Goal: Task Accomplishment & Management: Manage account settings

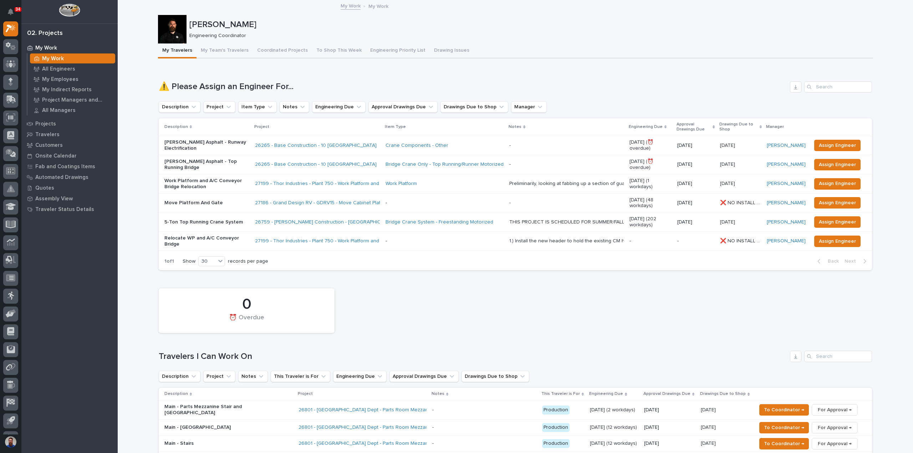
click at [736, 184] on p "[DATE]" at bounding box center [728, 182] width 16 height 7
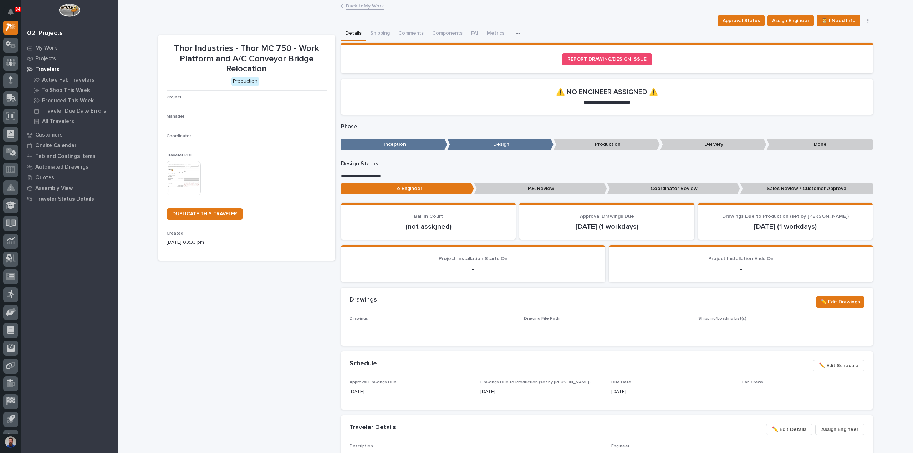
scroll to position [18, 0]
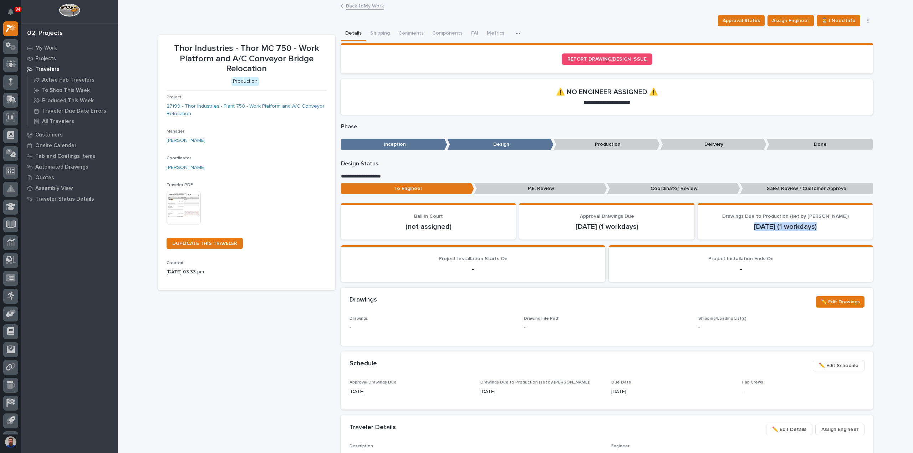
drag, startPoint x: 824, startPoint y: 226, endPoint x: 749, endPoint y: 226, distance: 74.9
click at [749, 226] on p "[DATE] (1 workdays)" at bounding box center [785, 226] width 158 height 9
drag, startPoint x: 734, startPoint y: 214, endPoint x: 795, endPoint y: 227, distance: 62.4
click at [795, 227] on div "Drawings Due to Production (set by Adam) Sep 18 (1 workdays)" at bounding box center [785, 222] width 158 height 17
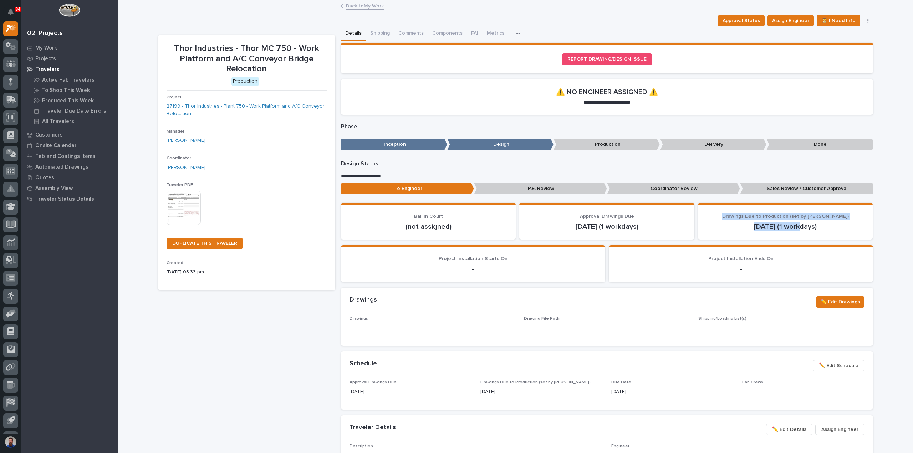
click at [795, 227] on p "[DATE] (1 workdays)" at bounding box center [785, 226] width 158 height 9
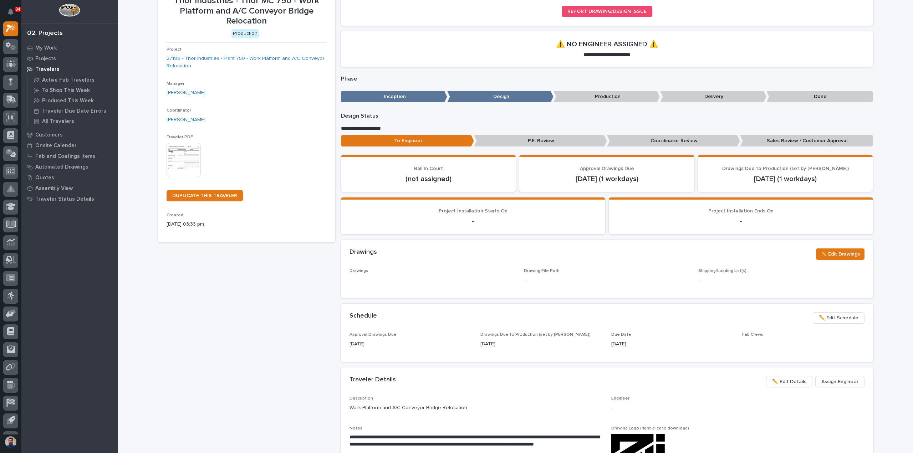
scroll to position [143, 0]
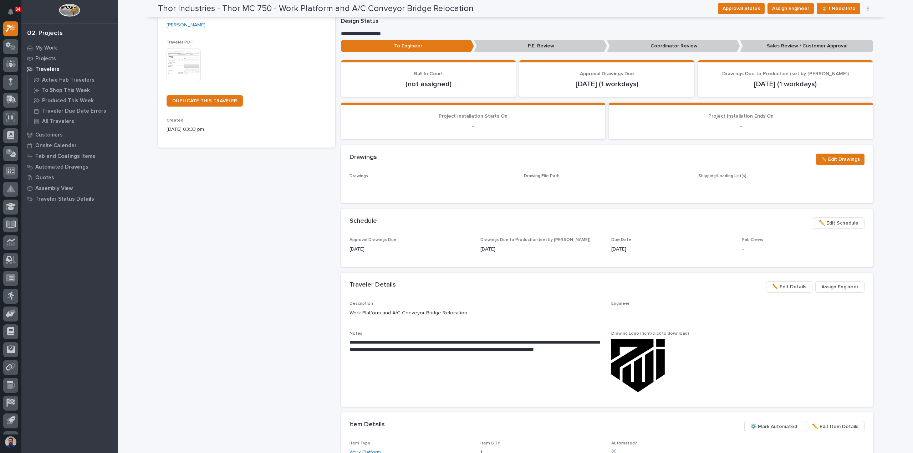
drag, startPoint x: 500, startPoint y: 238, endPoint x: 655, endPoint y: 247, distance: 155.0
click at [655, 247] on div "Approval Drawings Due 09/19/2025 Drawings Due to Production (set by Adam) 09/18…" at bounding box center [606, 247] width 515 height 21
click at [655, 247] on p "[DATE]" at bounding box center [672, 249] width 122 height 7
drag, startPoint x: 611, startPoint y: 251, endPoint x: 531, endPoint y: 245, distance: 80.8
click at [531, 245] on div "Approval Drawings Due 09/19/2025 Drawings Due to Production (set by Adam) 09/18…" at bounding box center [606, 247] width 515 height 21
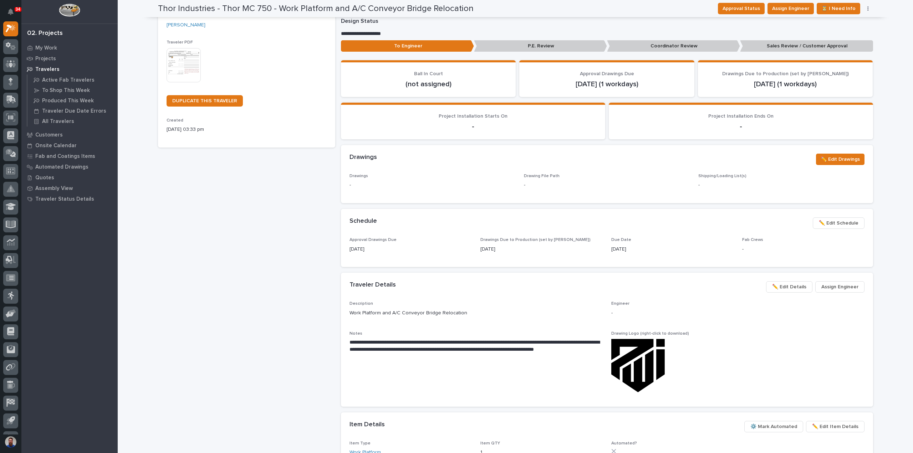
click at [531, 245] on div "[DATE]" at bounding box center [541, 248] width 122 height 9
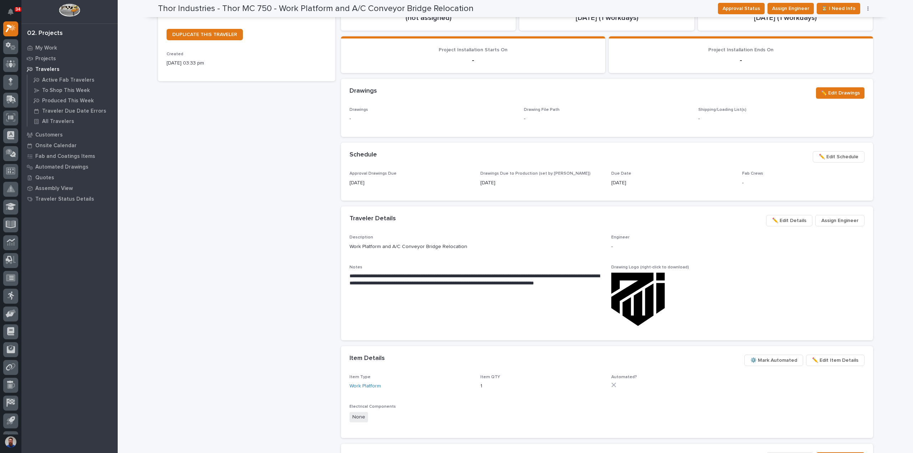
scroll to position [333, 0]
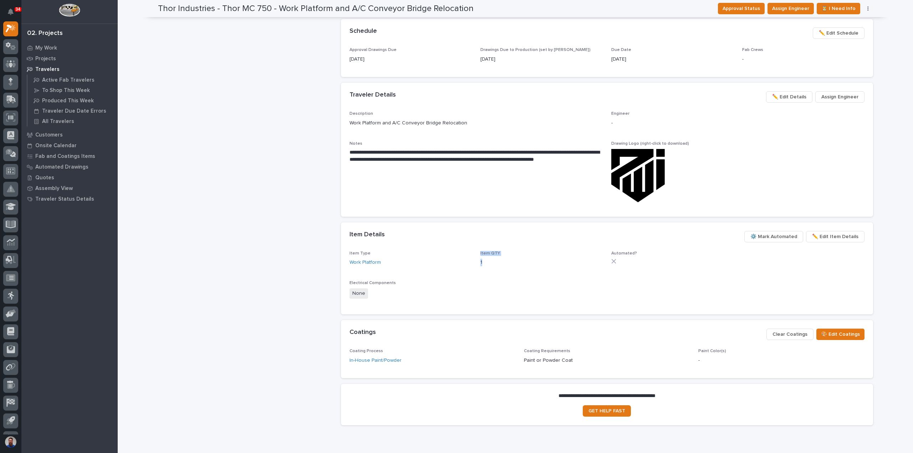
drag, startPoint x: 476, startPoint y: 255, endPoint x: 559, endPoint y: 262, distance: 83.8
click at [559, 262] on div "Item Type Work Platform Item QTY 1 Automated? Electrical Components None" at bounding box center [606, 278] width 515 height 55
click at [559, 262] on p "1" at bounding box center [541, 262] width 122 height 7
drag, startPoint x: 396, startPoint y: 262, endPoint x: 340, endPoint y: 255, distance: 56.1
click at [341, 255] on div "Item Type Work Platform Item QTY 1 Automated? Electrical Components None" at bounding box center [607, 282] width 532 height 63
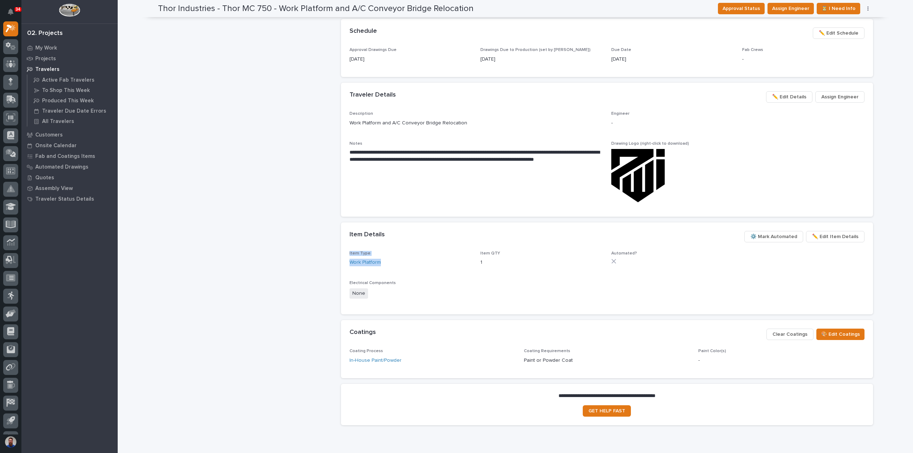
click at [341, 252] on div "Item Type Work Platform Item QTY 1 Automated? Electrical Components None" at bounding box center [607, 282] width 532 height 63
drag, startPoint x: 343, startPoint y: 251, endPoint x: 430, endPoint y: 266, distance: 88.5
click at [430, 266] on div "Item Type Work Platform Item QTY 1 Automated? Electrical Components None" at bounding box center [607, 282] width 532 height 63
click at [424, 264] on div "Work Platform" at bounding box center [410, 262] width 122 height 7
click at [843, 238] on span "✏️ Edit Item Details" at bounding box center [835, 236] width 46 height 9
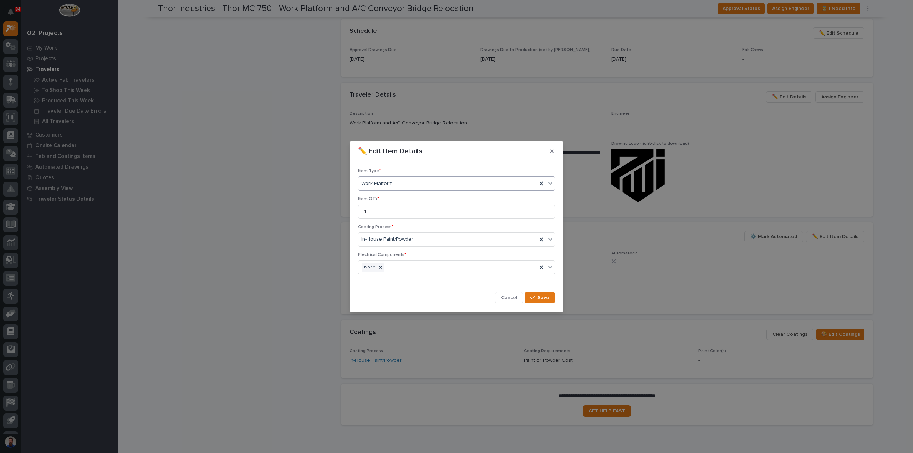
click at [515, 186] on div "Work Platform" at bounding box center [447, 184] width 179 height 12
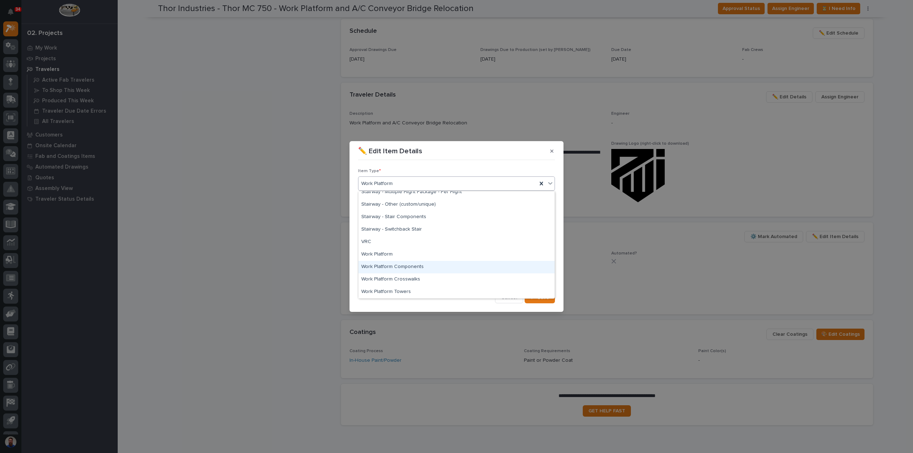
click at [410, 268] on div "Work Platform Components" at bounding box center [456, 267] width 196 height 12
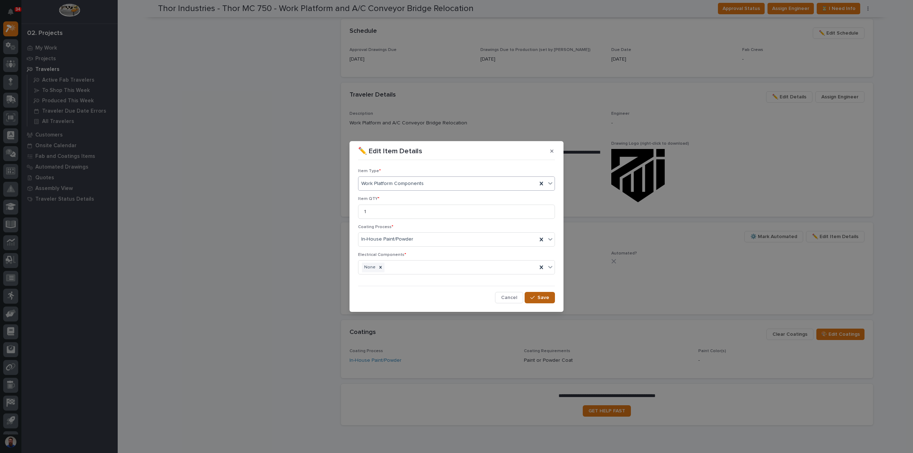
click at [542, 297] on span "Save" at bounding box center [543, 297] width 12 height 6
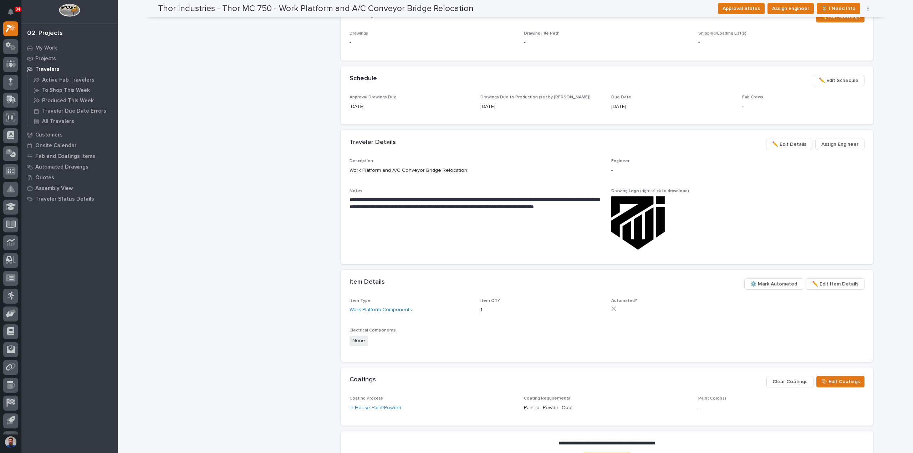
scroll to position [237, 0]
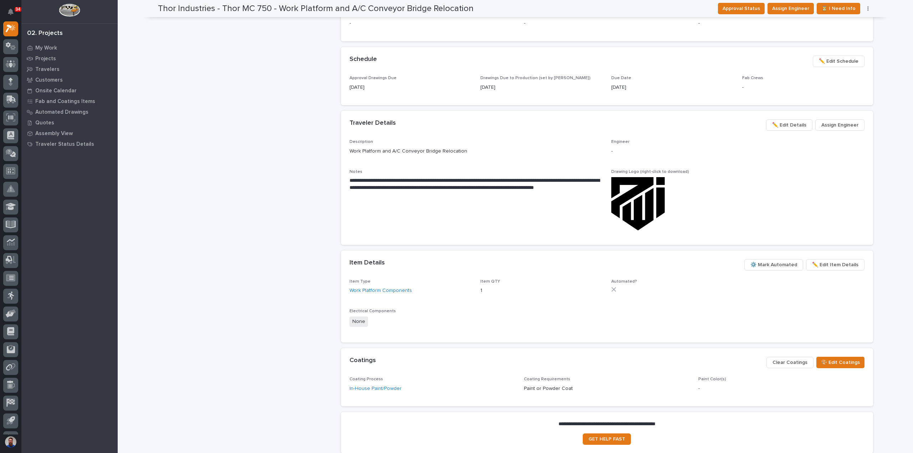
scroll to position [271, 0]
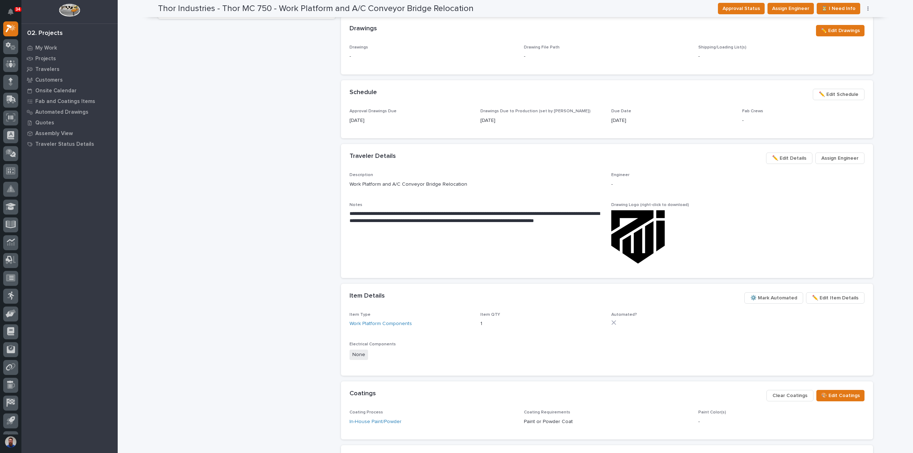
click at [817, 296] on span "✏️ Edit Item Details" at bounding box center [835, 298] width 46 height 9
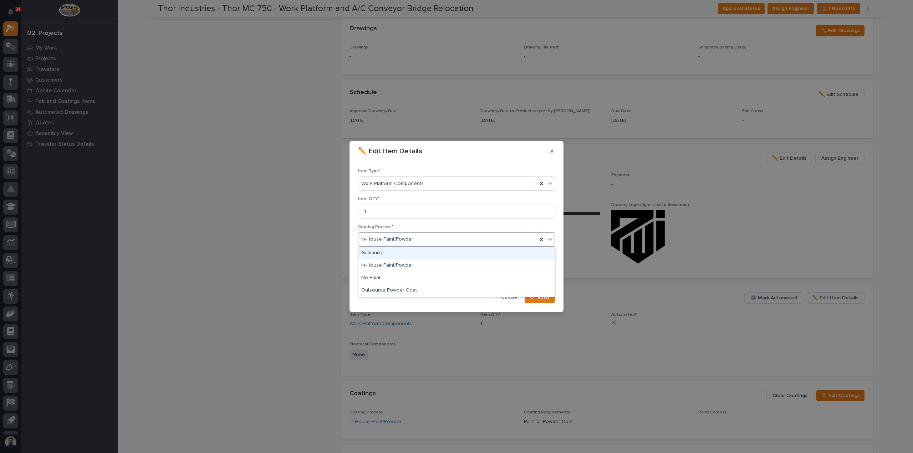
click at [461, 241] on div "In-House Paint/Powder" at bounding box center [447, 239] width 179 height 12
click at [401, 254] on div "Guardrail" at bounding box center [456, 255] width 196 height 12
click at [544, 296] on span "Save" at bounding box center [543, 297] width 12 height 6
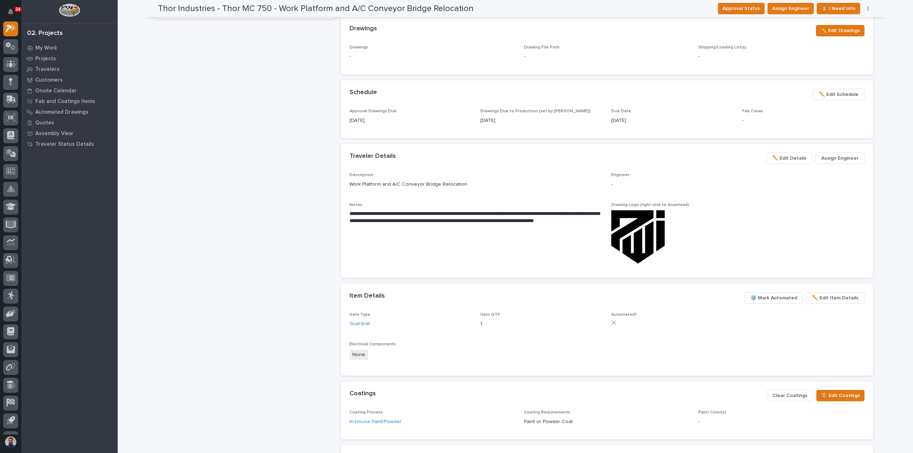
drag, startPoint x: 605, startPoint y: 122, endPoint x: 646, endPoint y: 122, distance: 41.0
click at [645, 122] on div "Approval Drawings Due 09/19/2025 Drawings Due to Production (set by Adam) 09/18…" at bounding box center [606, 119] width 515 height 21
click at [646, 122] on p "[DATE]" at bounding box center [672, 120] width 122 height 7
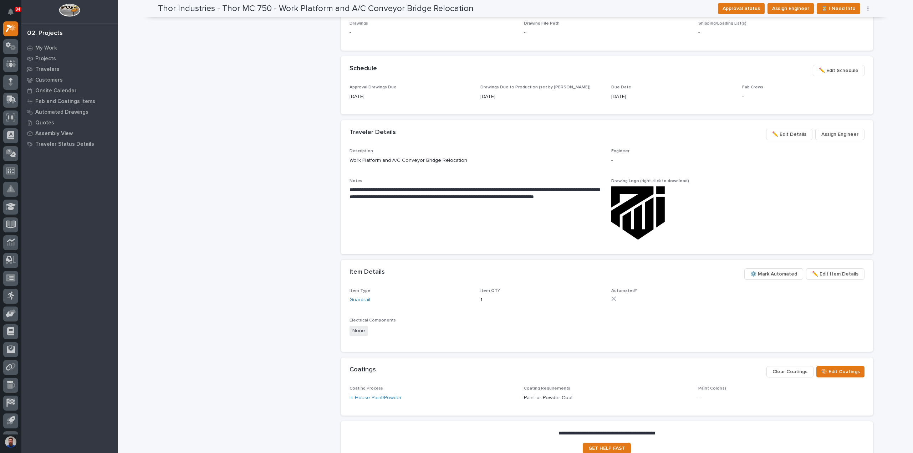
scroll to position [366, 0]
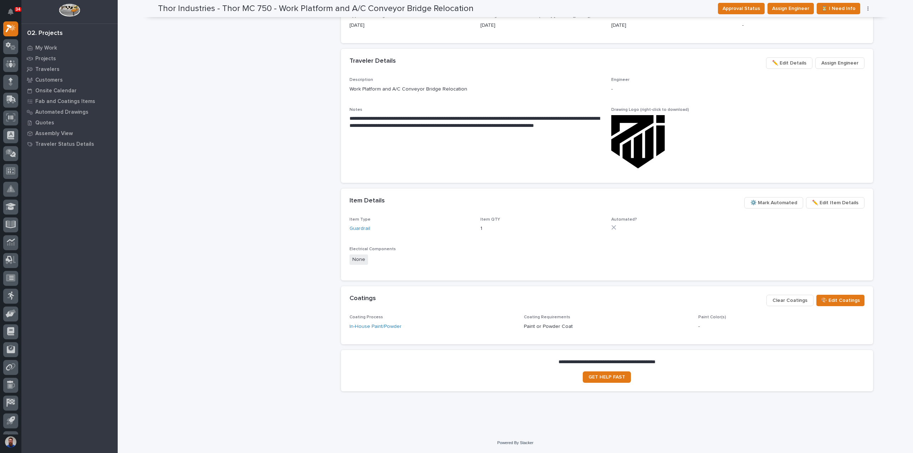
click at [826, 207] on span "✏️ Edit Item Details" at bounding box center [835, 203] width 46 height 9
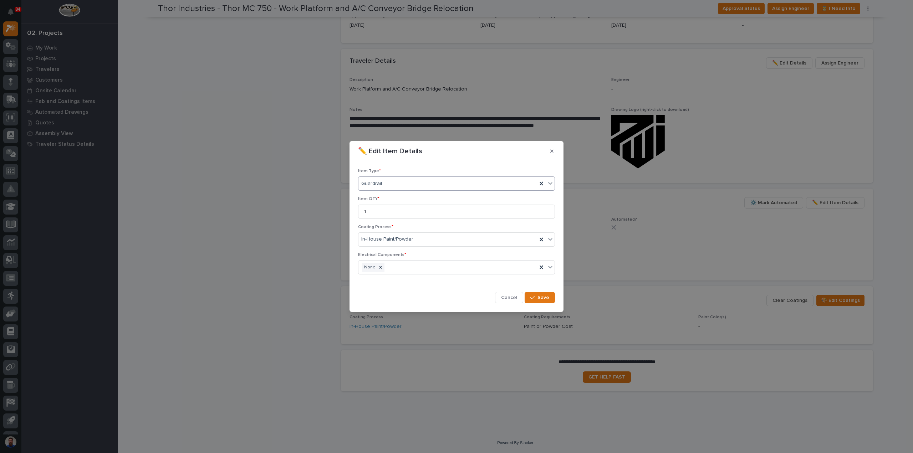
click at [397, 184] on div "Guardrail" at bounding box center [447, 184] width 179 height 12
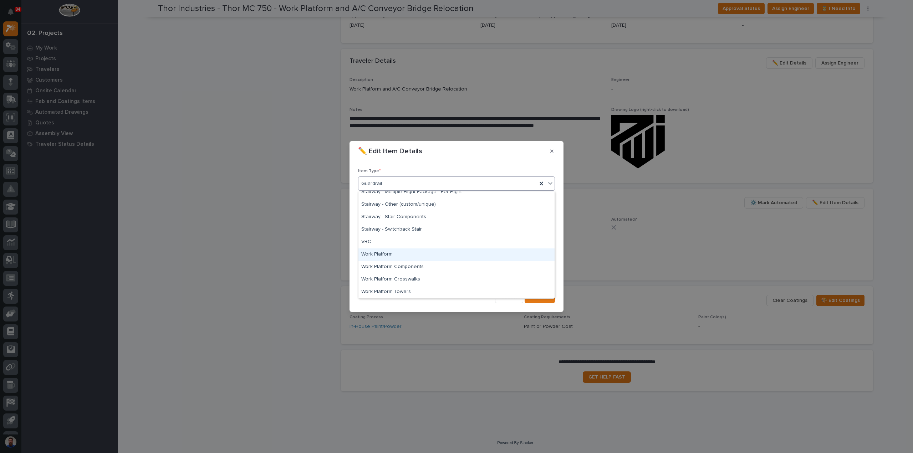
click at [408, 254] on div "Work Platform" at bounding box center [456, 254] width 196 height 12
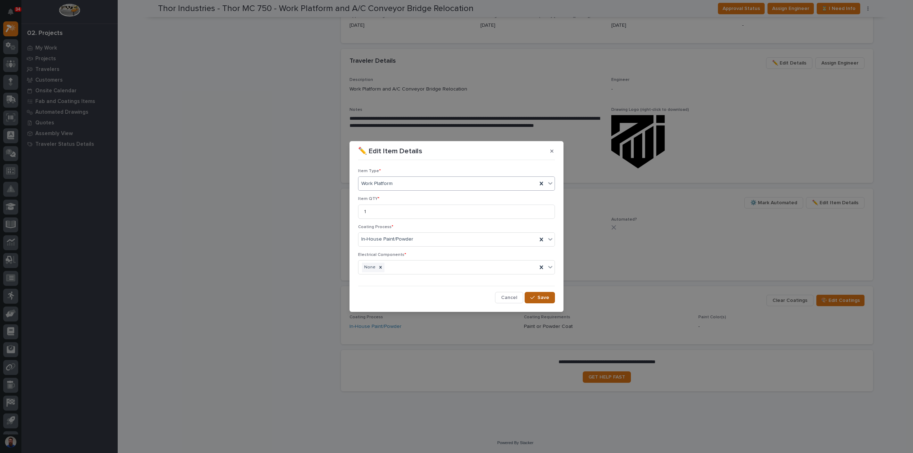
click at [541, 294] on span "Save" at bounding box center [543, 297] width 12 height 6
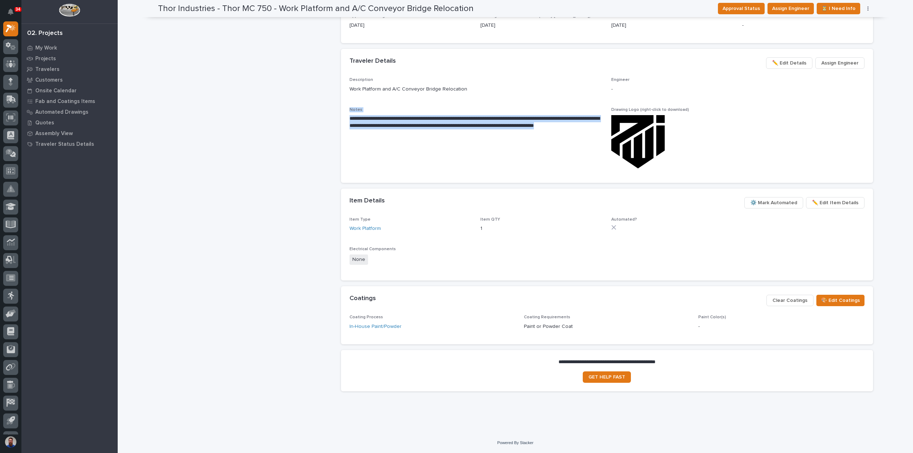
drag, startPoint x: 385, startPoint y: 134, endPoint x: 342, endPoint y: 108, distance: 50.1
click at [342, 108] on div "**********" at bounding box center [607, 130] width 532 height 106
click at [377, 119] on p "**********" at bounding box center [475, 125] width 253 height 21
click at [478, 140] on div "**********" at bounding box center [475, 124] width 253 height 35
drag, startPoint x: 478, startPoint y: 136, endPoint x: 349, endPoint y: 89, distance: 137.2
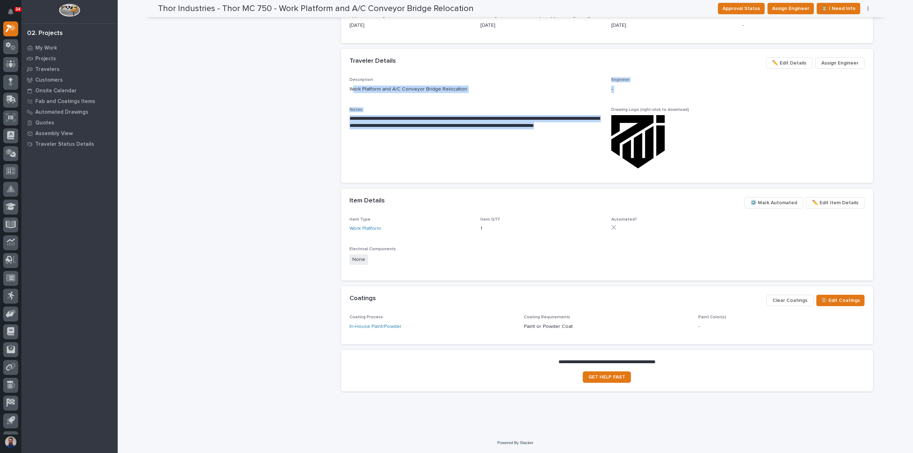
click at [349, 89] on div "**********" at bounding box center [606, 125] width 515 height 97
click at [366, 109] on p "Notes" at bounding box center [475, 109] width 253 height 5
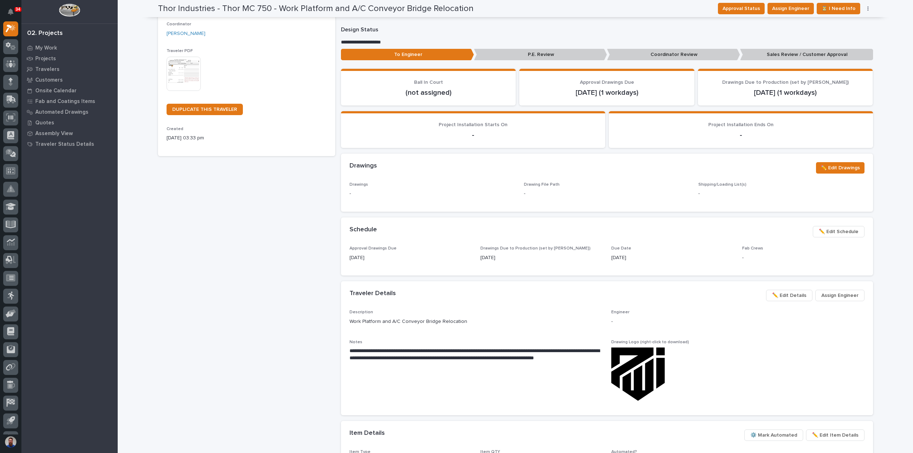
scroll to position [0, 0]
